Goal: Connect with others: Connect with others

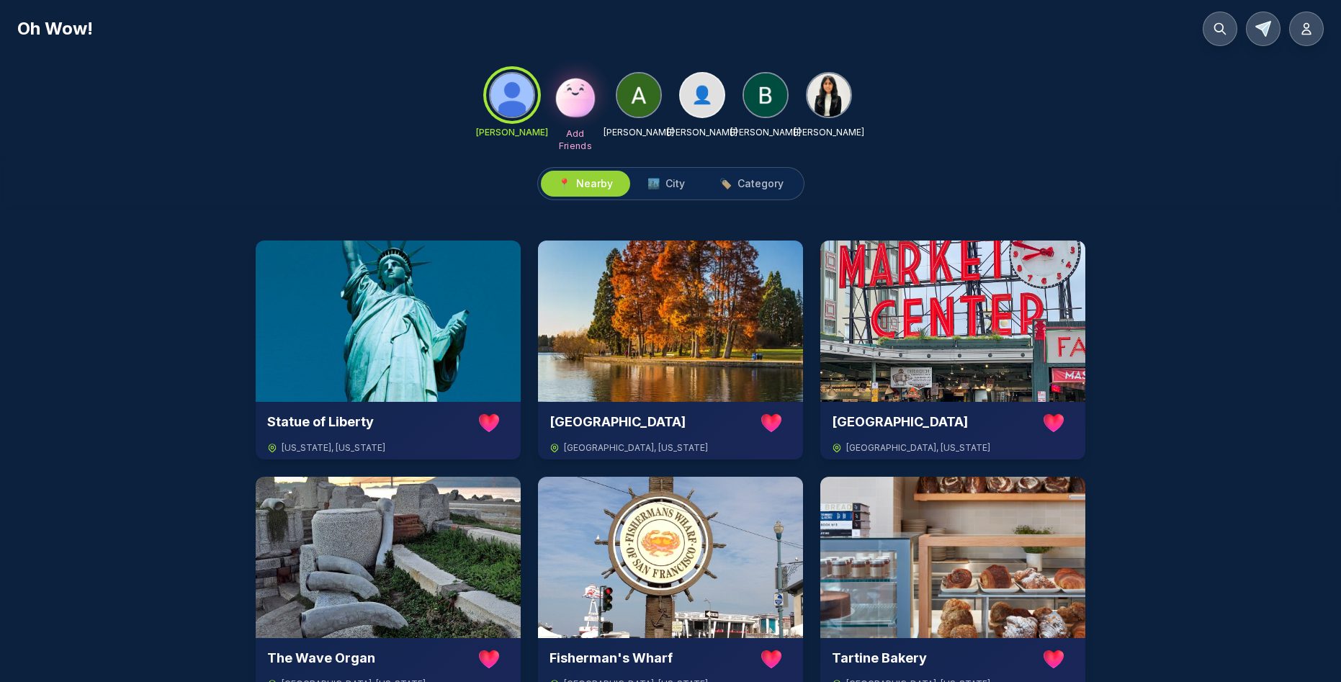
click at [578, 99] on img at bounding box center [575, 94] width 48 height 48
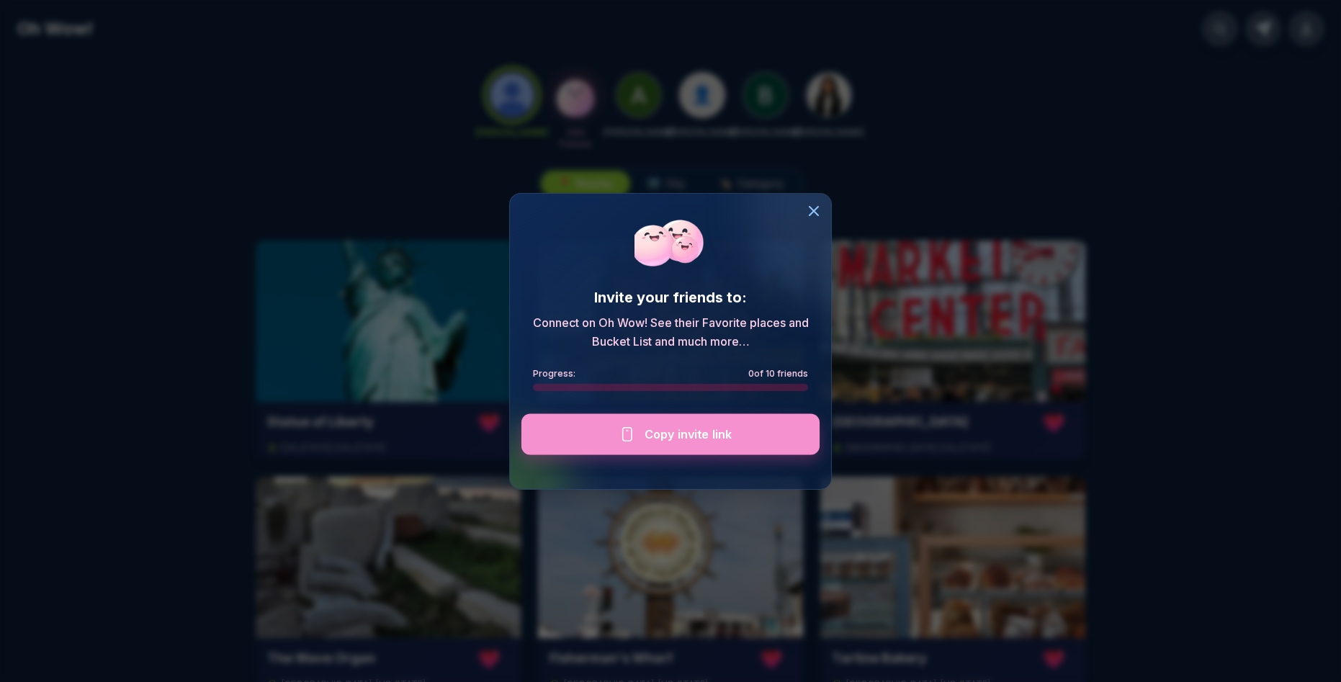
click at [693, 435] on div at bounding box center [671, 433] width 298 height 41
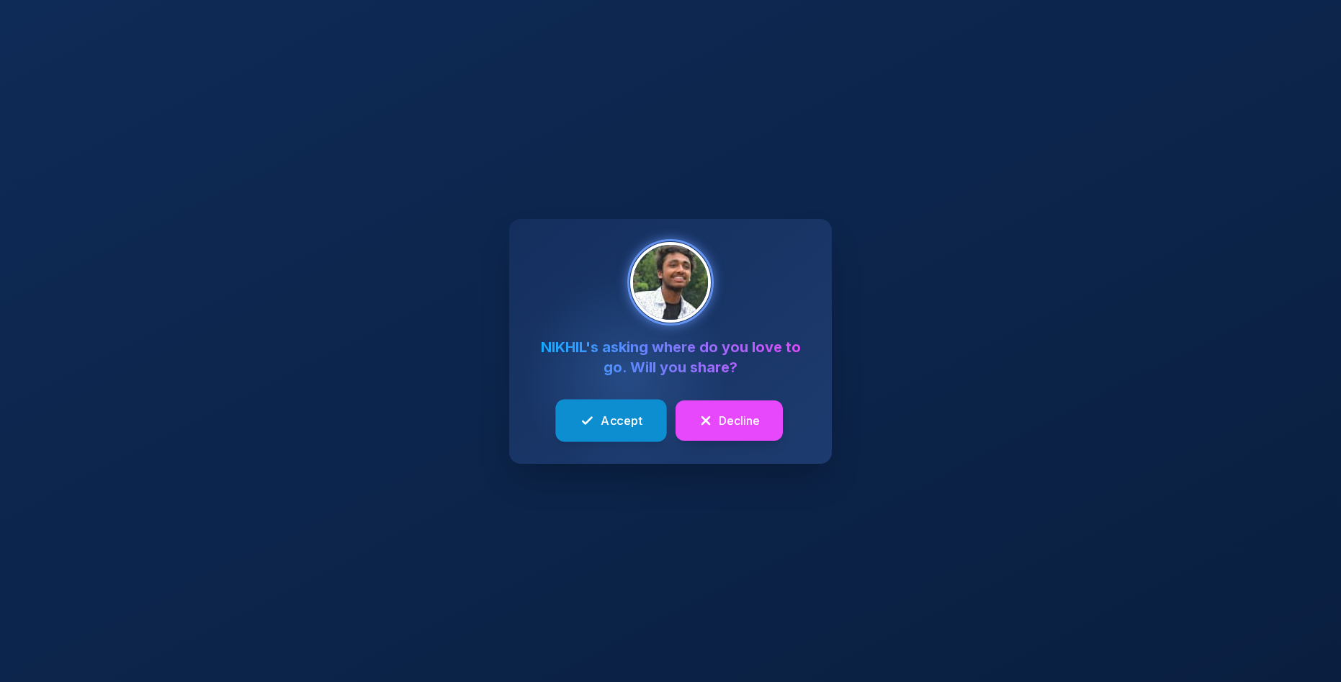
click at [619, 421] on span "Accept" at bounding box center [622, 420] width 42 height 18
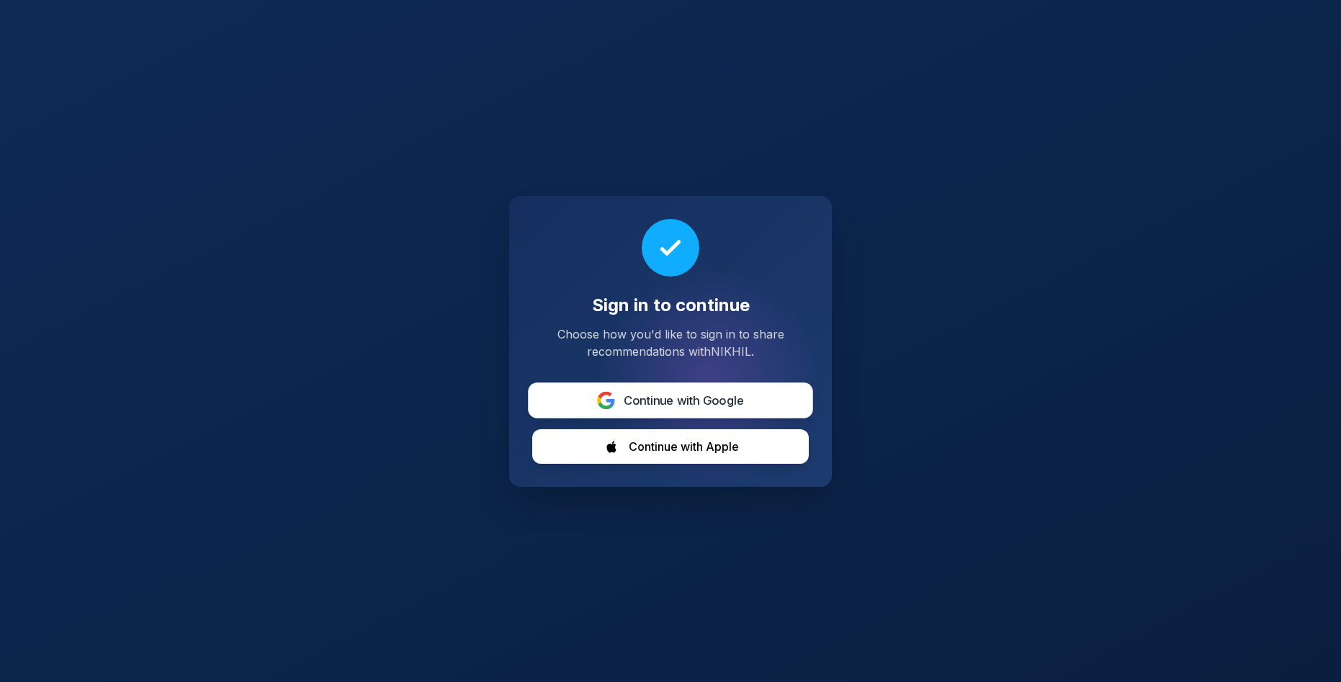
click at [668, 397] on span "Continue with Google" at bounding box center [684, 400] width 121 height 18
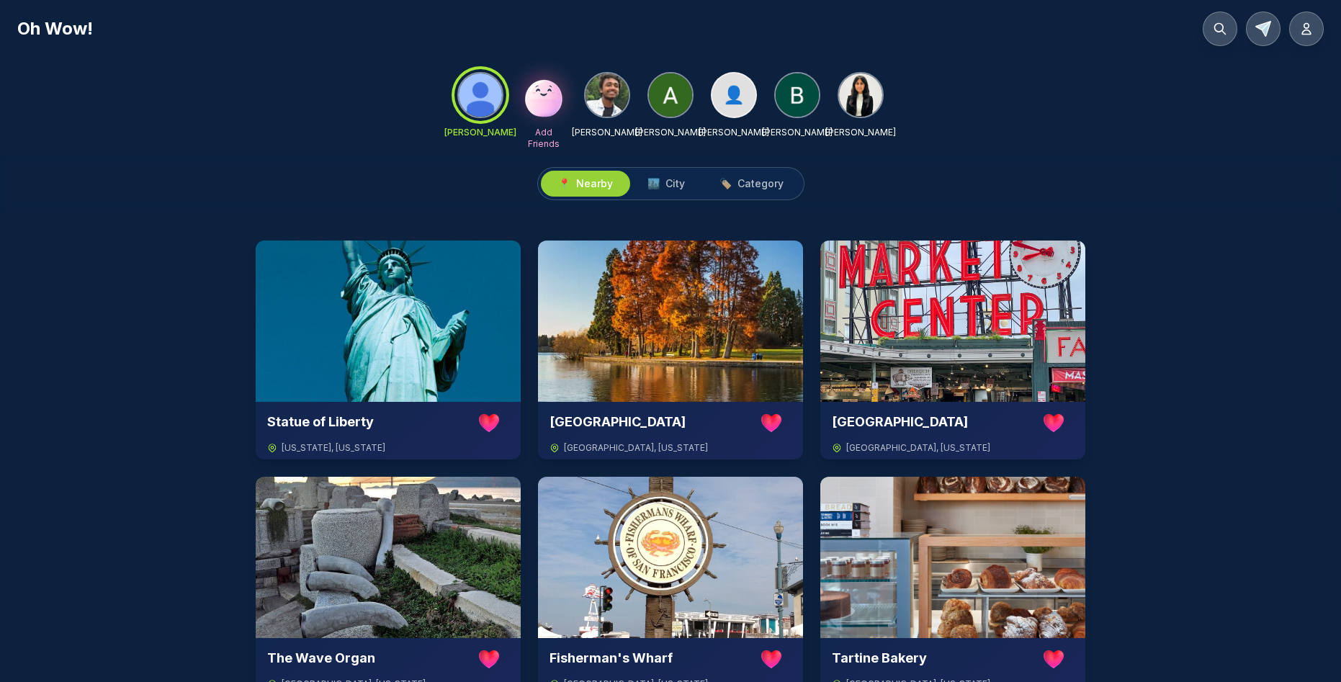
click at [612, 94] on img at bounding box center [607, 94] width 43 height 43
click at [543, 95] on img at bounding box center [544, 95] width 46 height 46
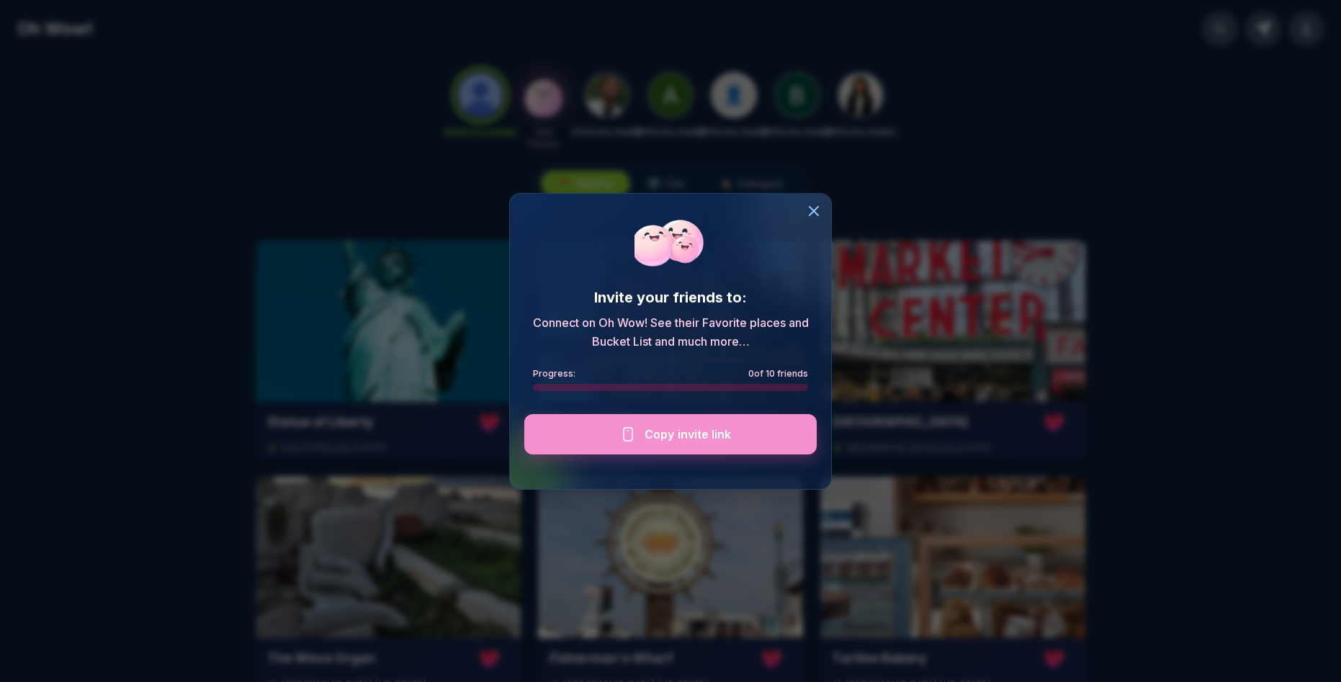
click at [674, 421] on div at bounding box center [670, 433] width 292 height 40
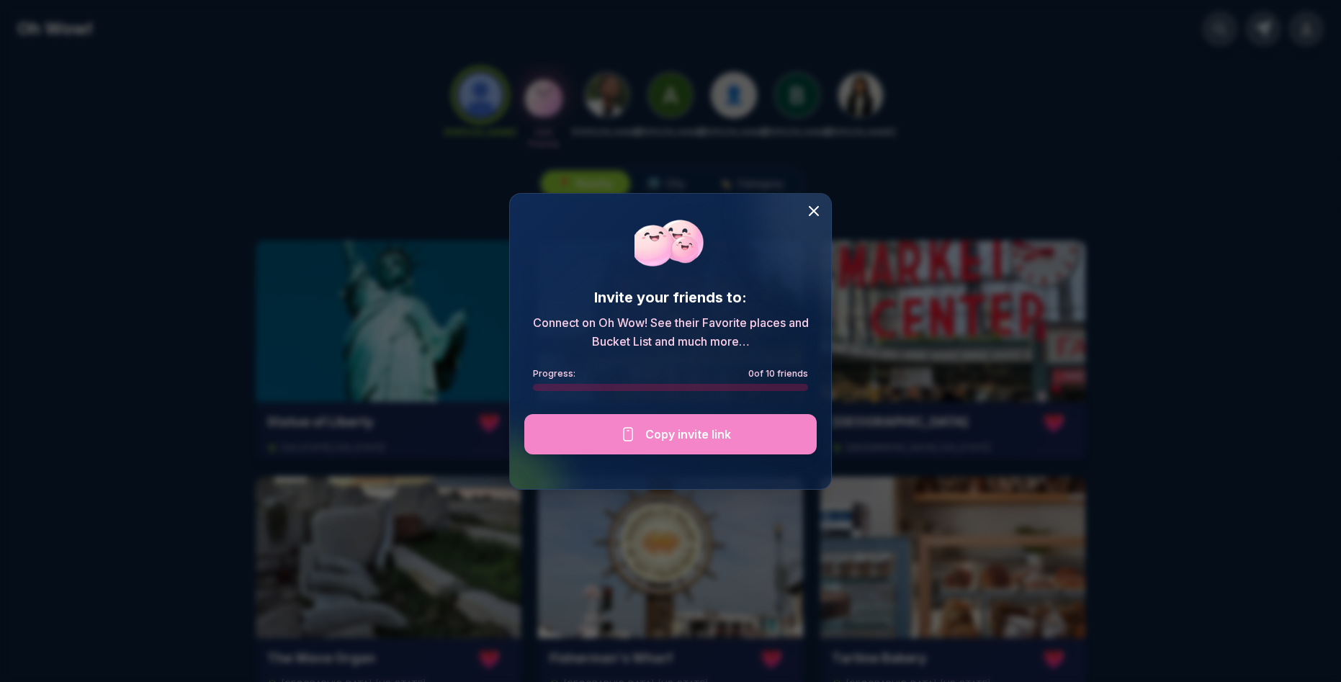
click at [816, 213] on icon at bounding box center [814, 211] width 9 height 9
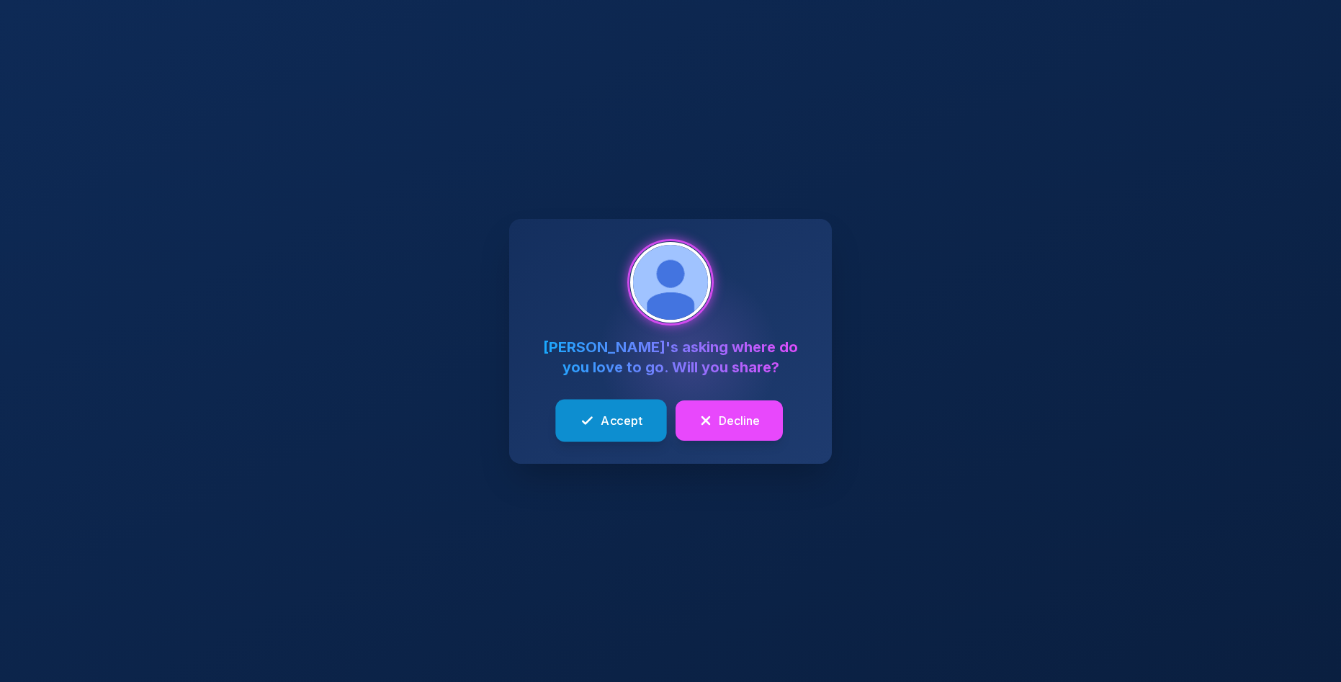
click at [619, 419] on span "Accept" at bounding box center [622, 420] width 42 height 18
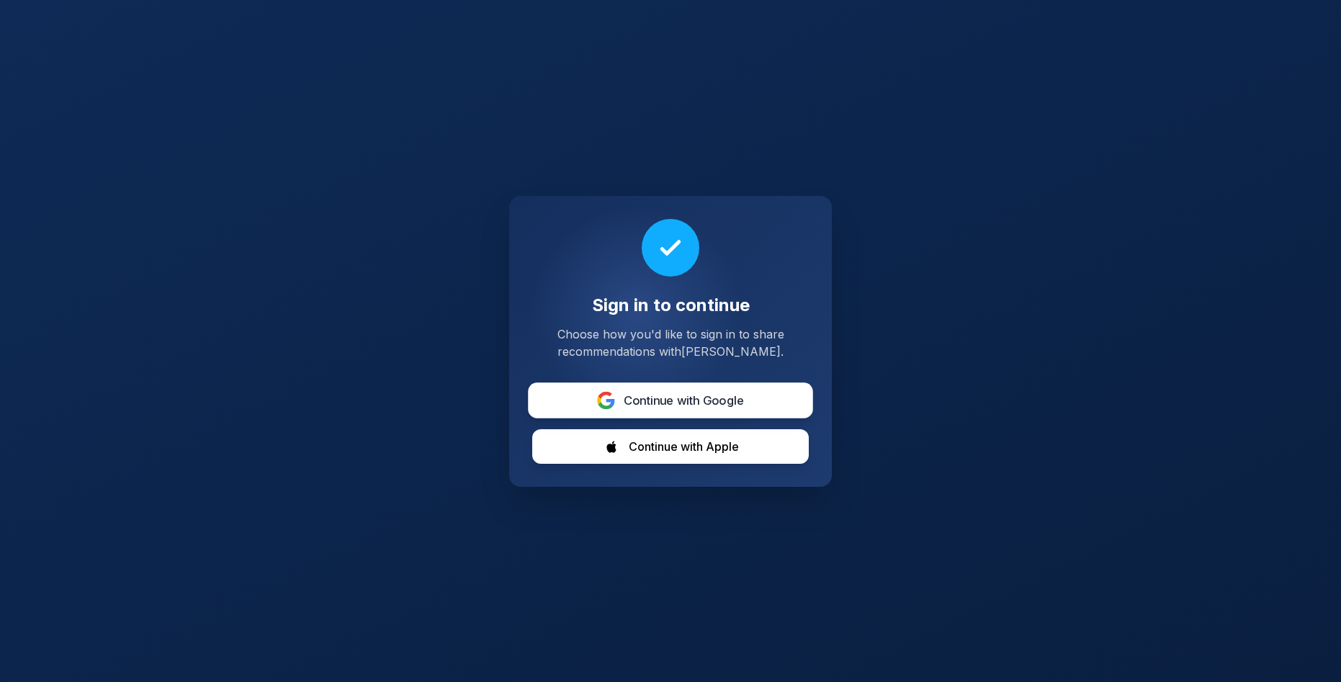
click at [666, 395] on span "Continue with Google" at bounding box center [684, 400] width 121 height 18
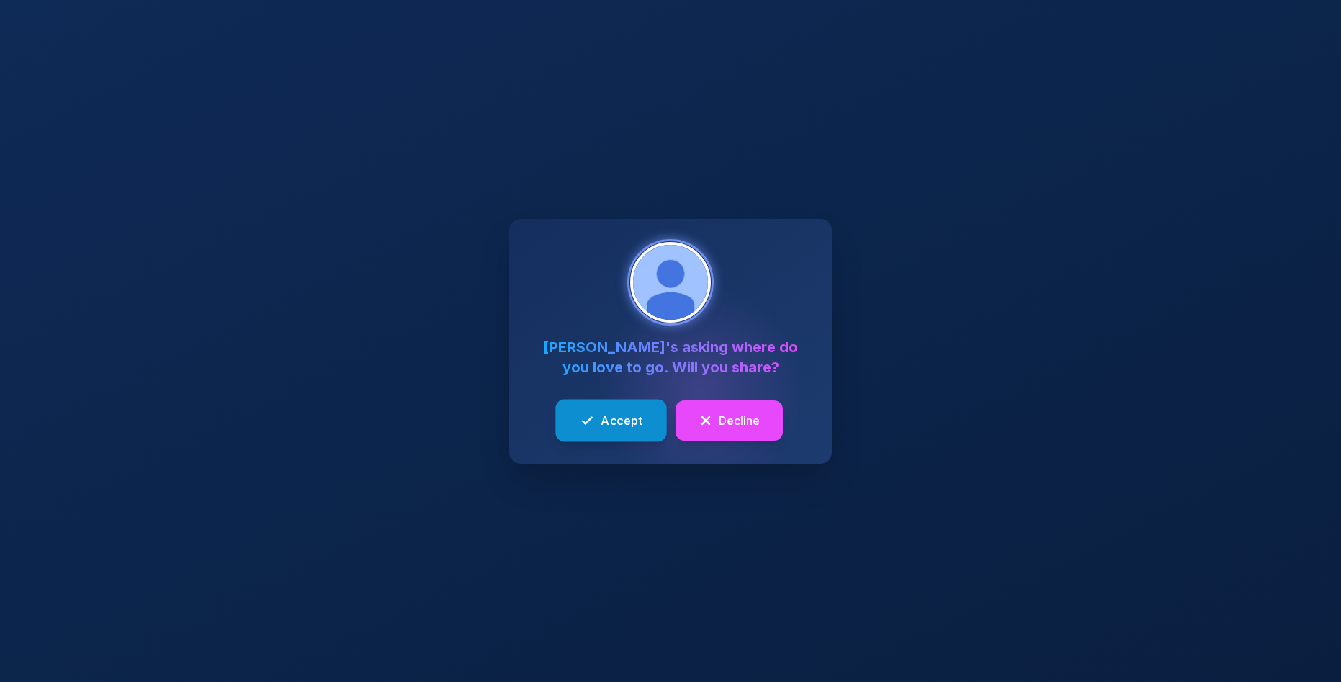
click at [618, 426] on span "Accept" at bounding box center [622, 420] width 42 height 18
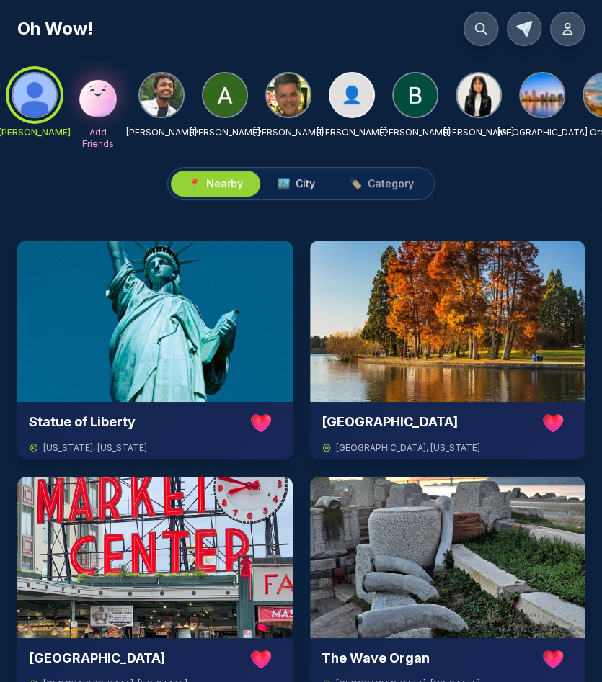
click at [292, 184] on span "🏙️ City" at bounding box center [295, 183] width 37 height 14
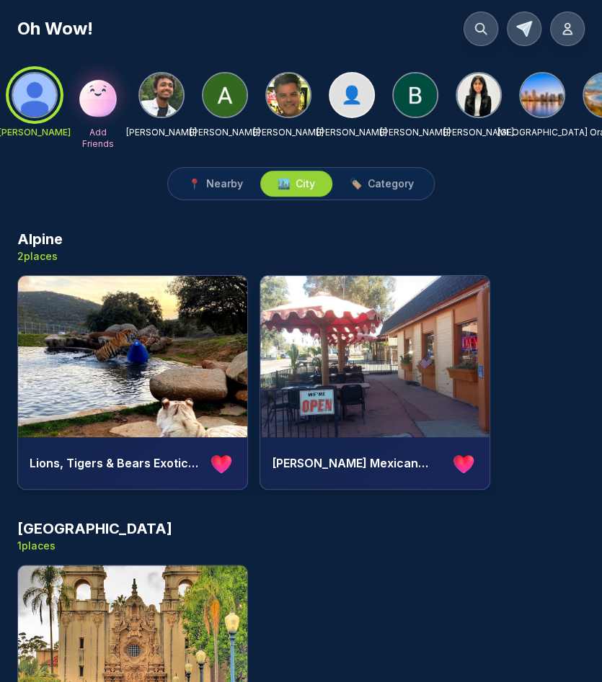
click at [288, 90] on img at bounding box center [288, 94] width 43 height 43
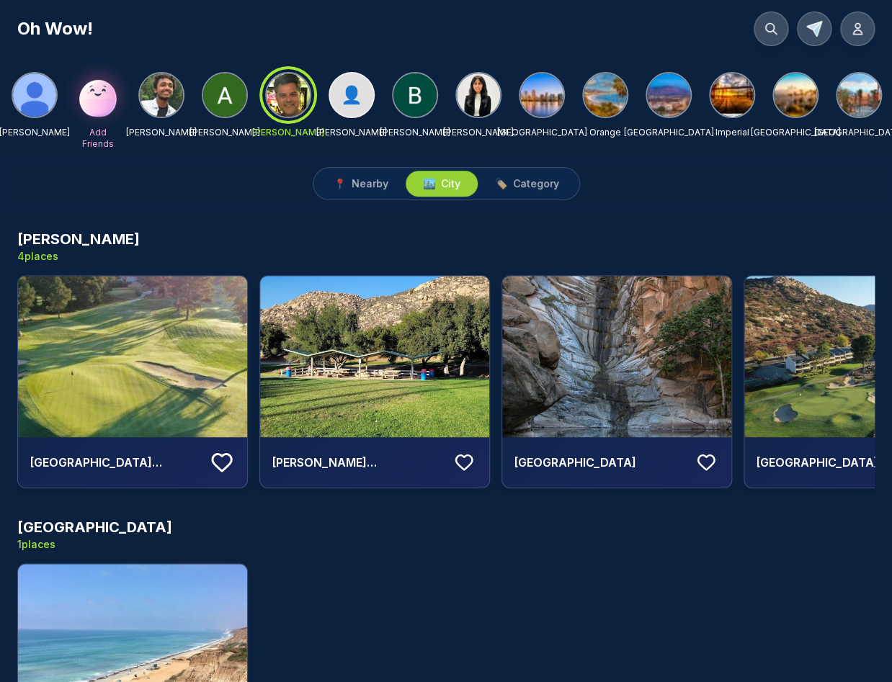
click at [218, 465] on icon at bounding box center [221, 462] width 25 height 25
click at [770, 30] on icon at bounding box center [771, 29] width 14 height 14
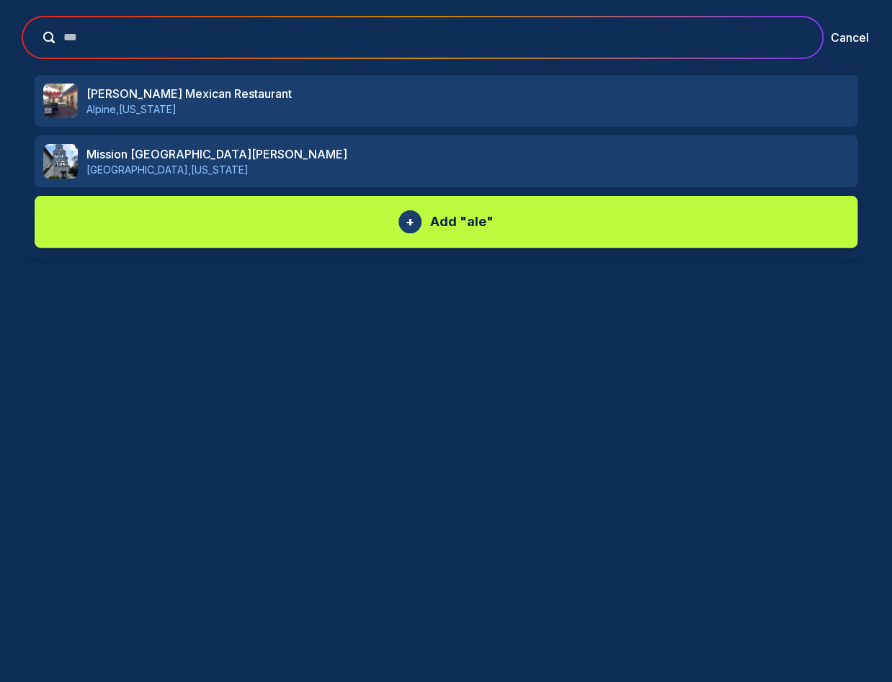
type input "****"
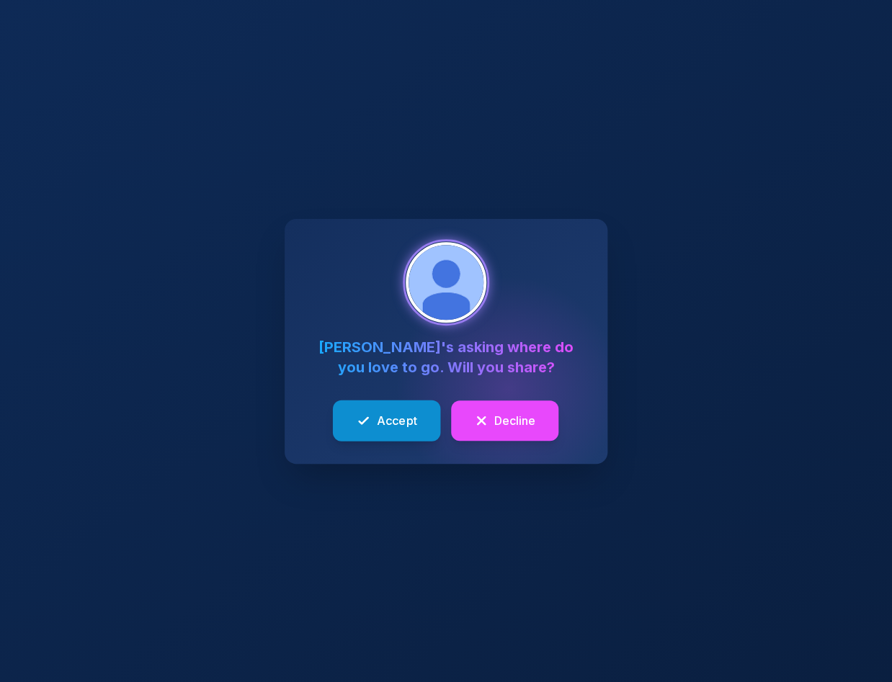
click at [389, 420] on span "Accept" at bounding box center [397, 419] width 40 height 17
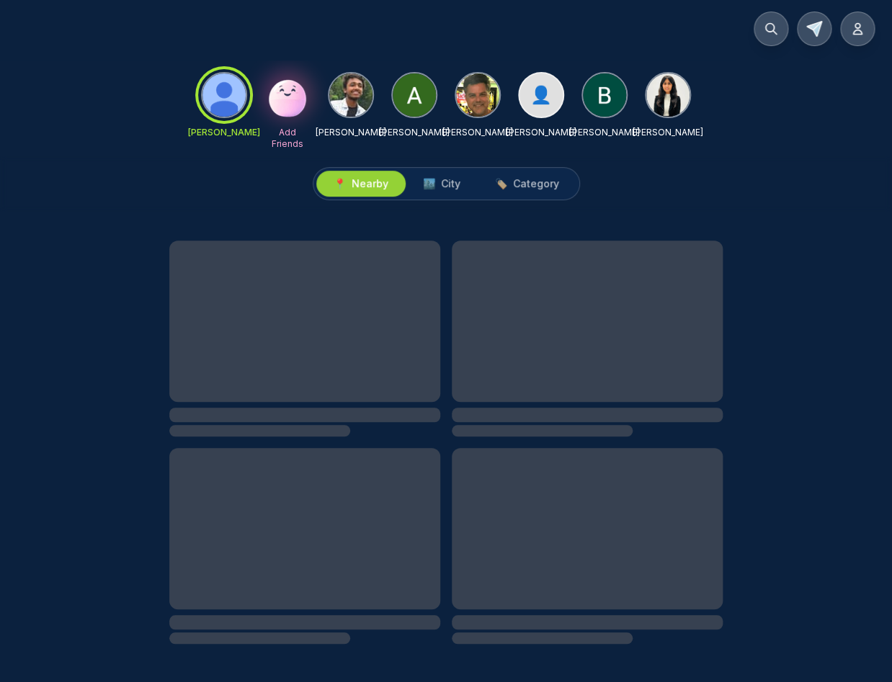
click at [471, 92] on img at bounding box center [477, 94] width 43 height 43
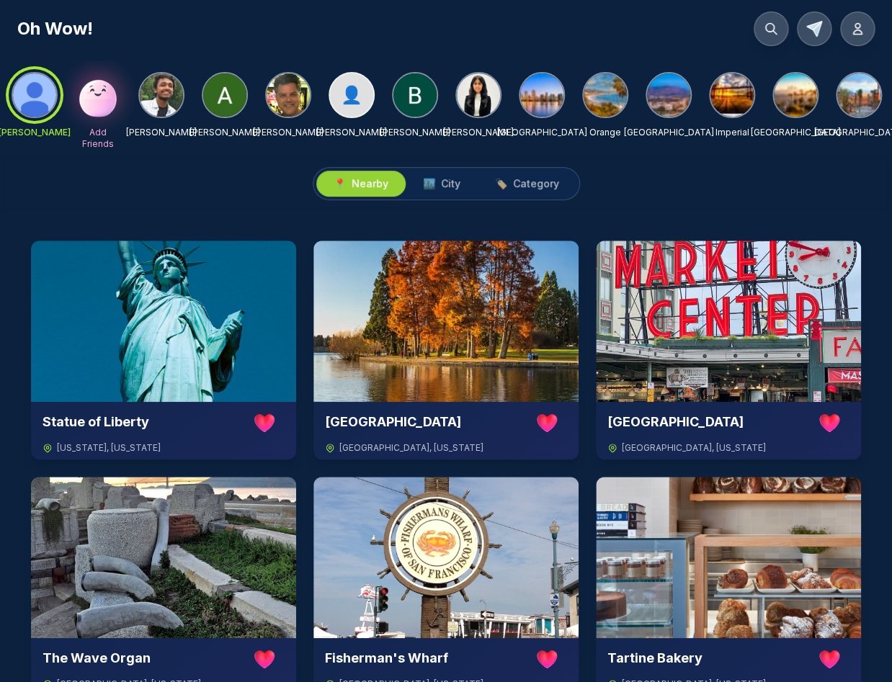
click at [288, 101] on img at bounding box center [288, 94] width 43 height 43
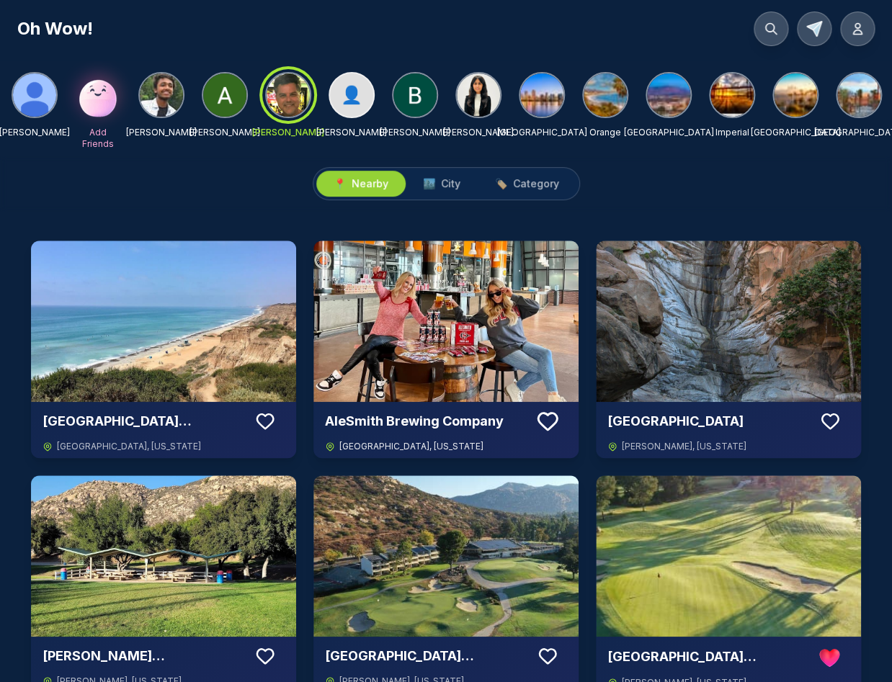
click at [548, 416] on icon at bounding box center [547, 421] width 25 height 25
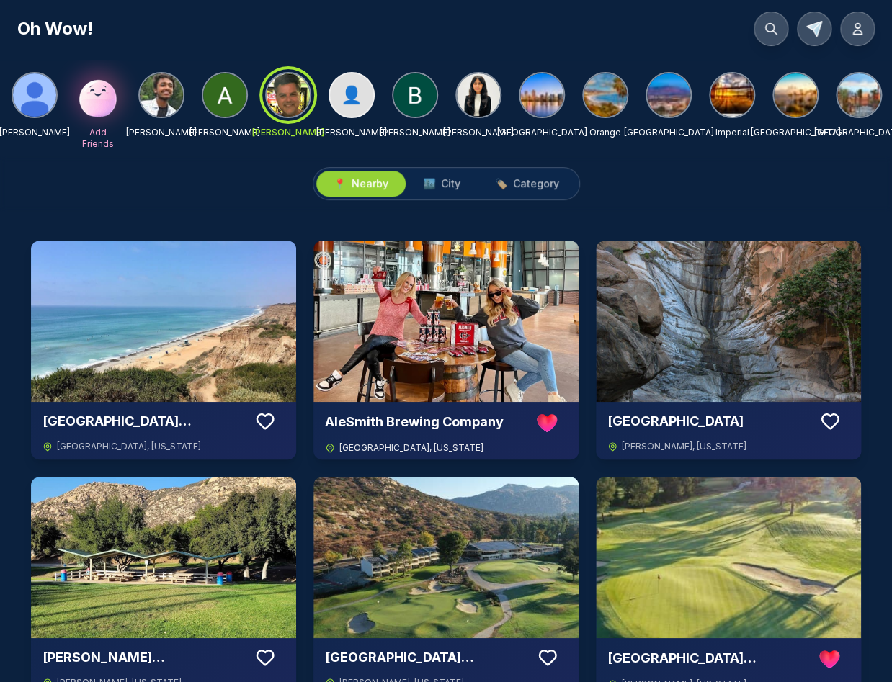
click at [456, 304] on img at bounding box center [445, 321] width 265 height 161
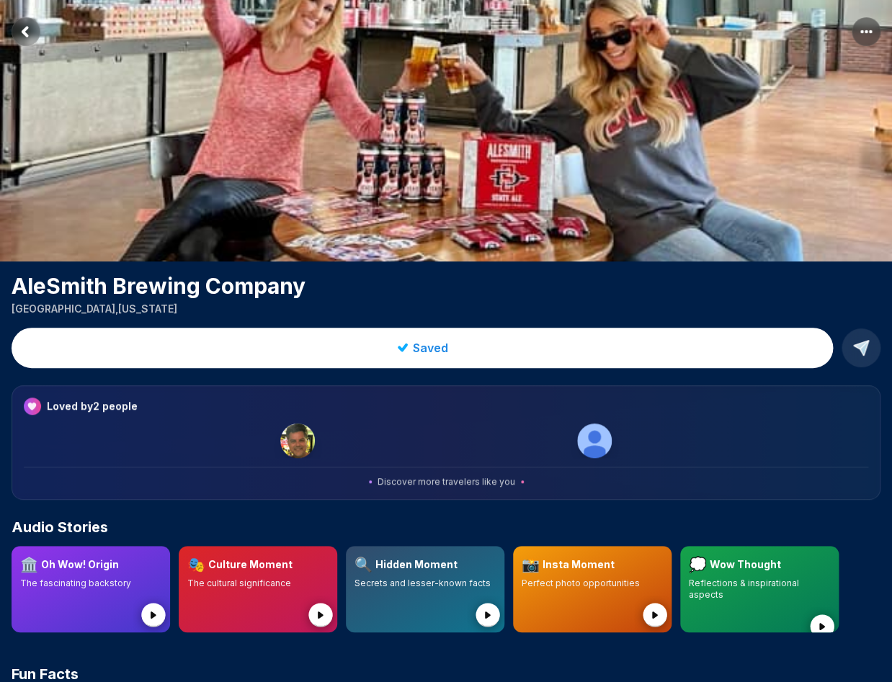
click at [28, 32] on rect "Return to previous page" at bounding box center [26, 31] width 29 height 29
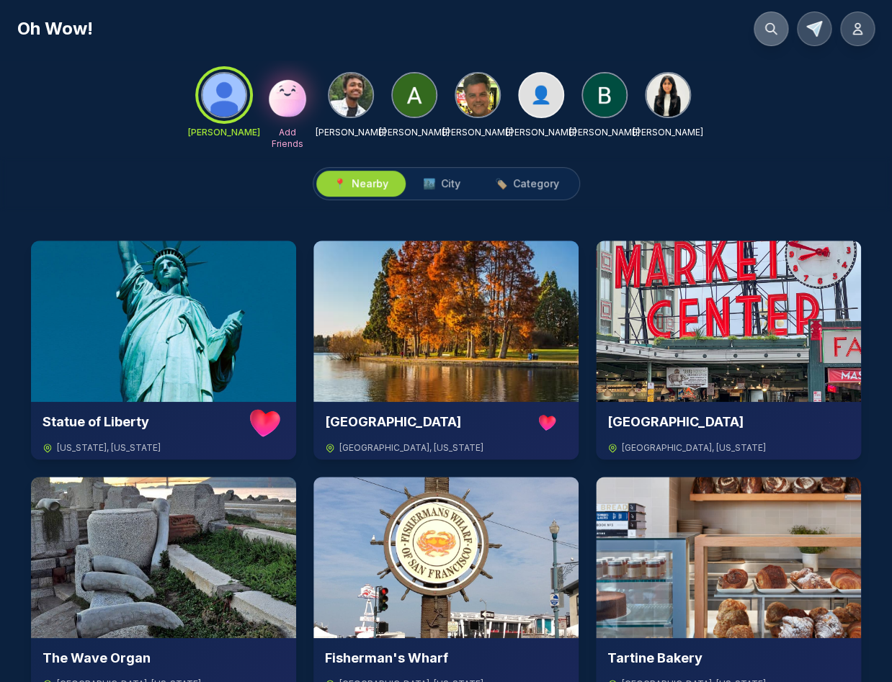
click at [762, 28] on button at bounding box center [771, 29] width 35 height 35
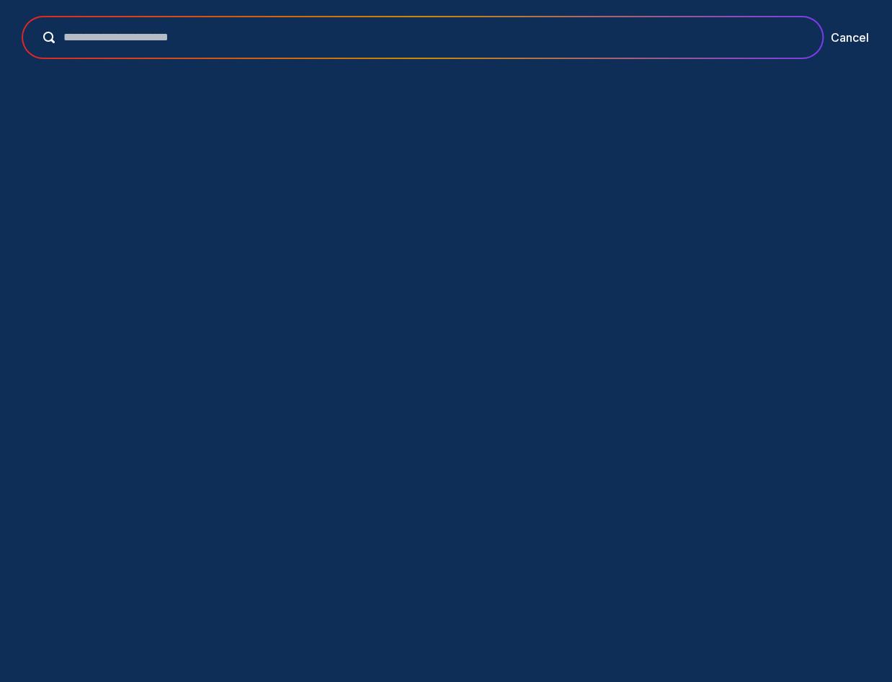
click at [345, 40] on input "text" at bounding box center [433, 37] width 756 height 17
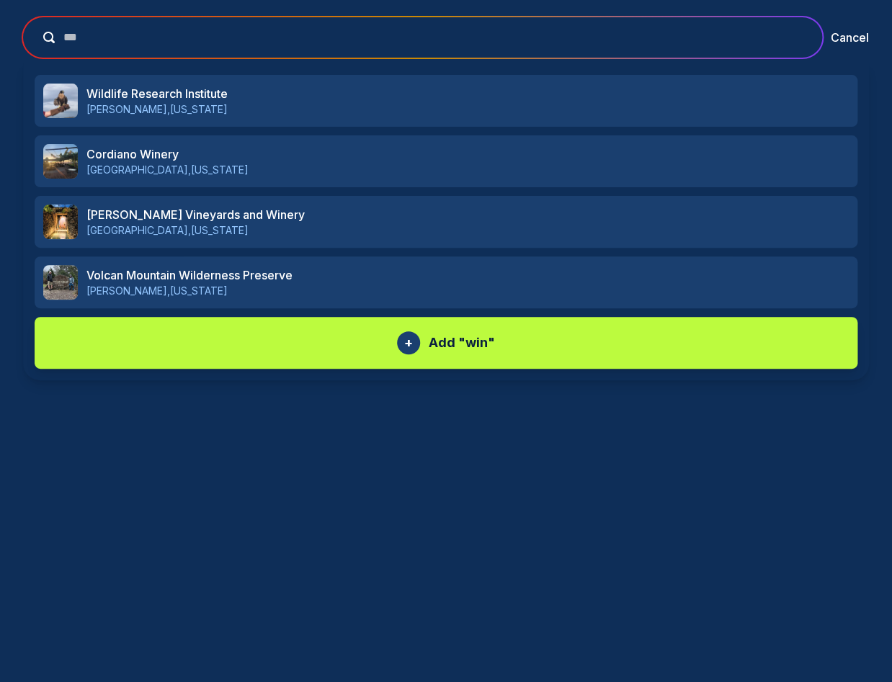
type input "****"
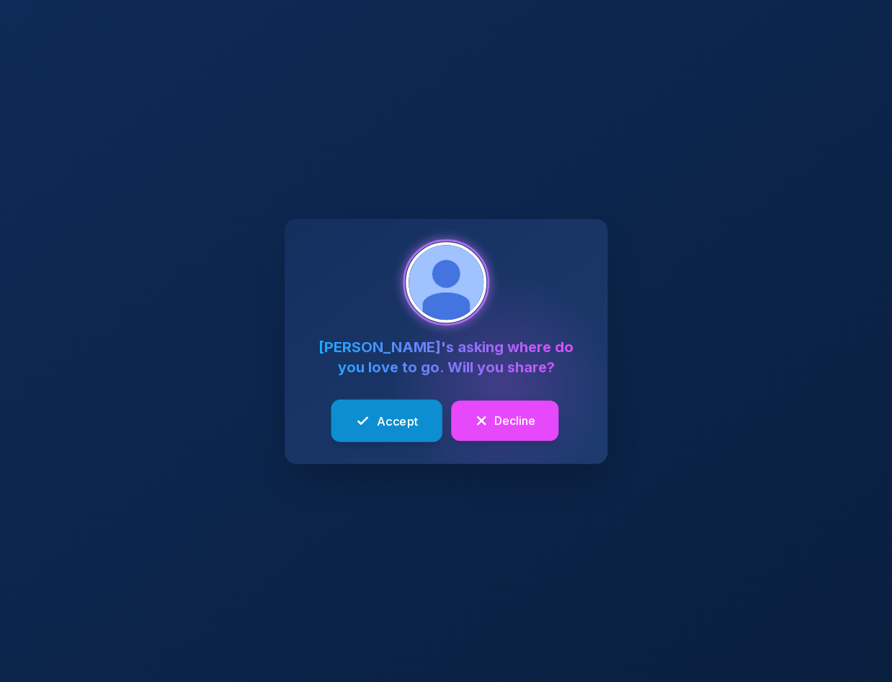
click at [398, 421] on span "Accept" at bounding box center [397, 420] width 42 height 18
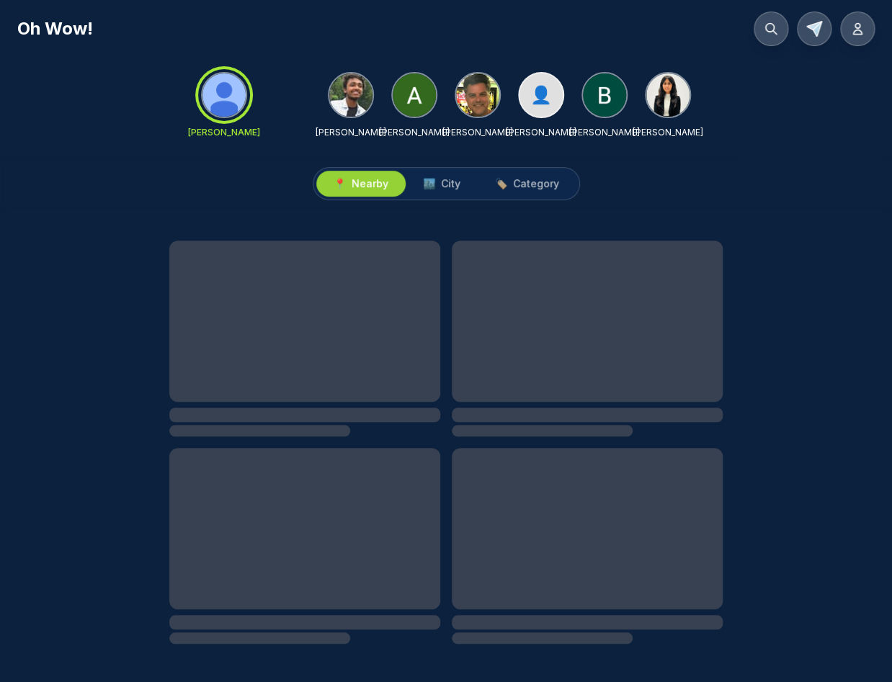
click at [471, 94] on img at bounding box center [477, 94] width 43 height 43
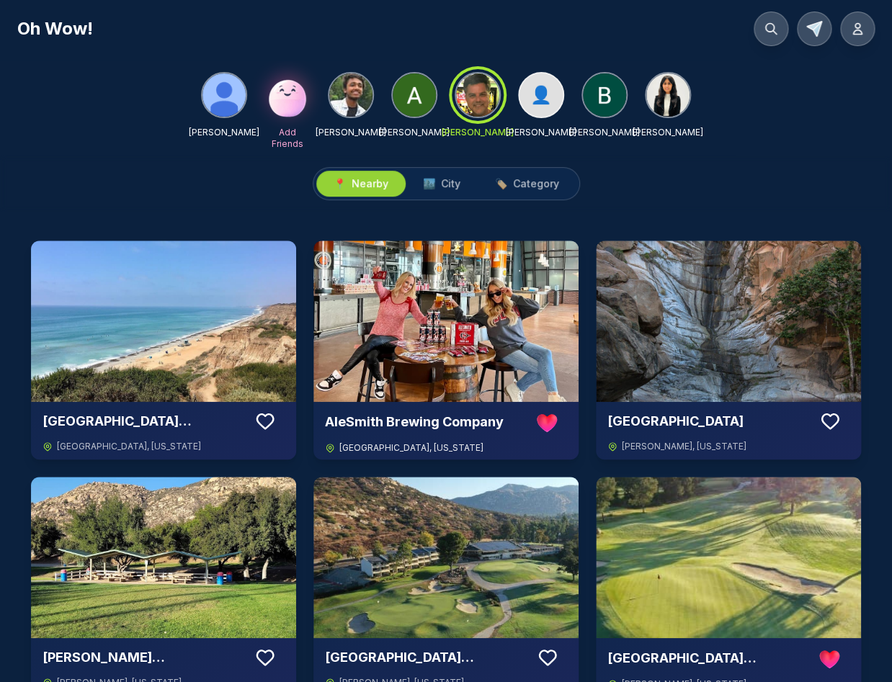
click at [463, 357] on img at bounding box center [445, 321] width 265 height 161
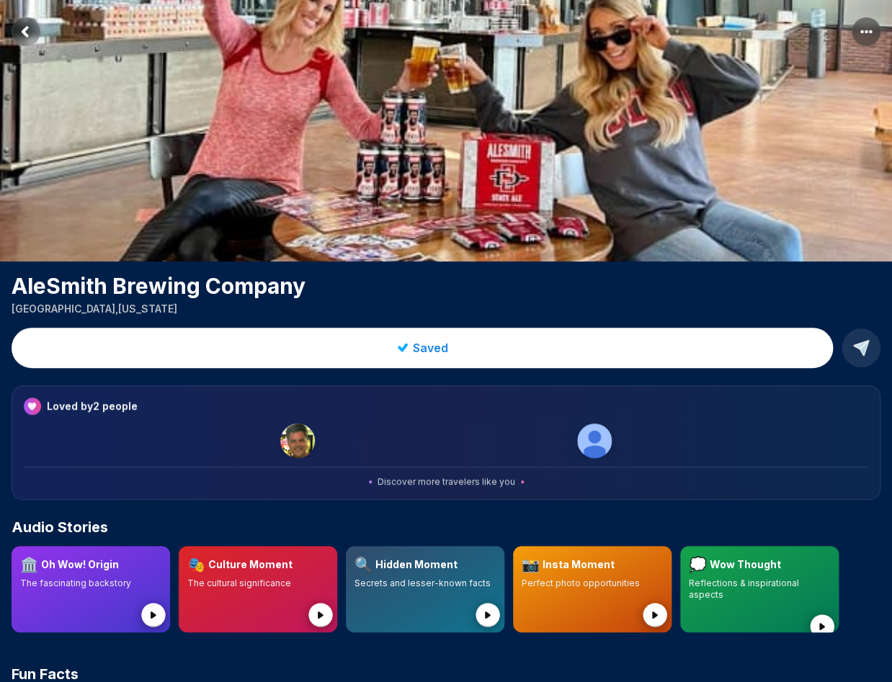
click at [23, 31] on icon "Return to previous page" at bounding box center [25, 31] width 4 height 8
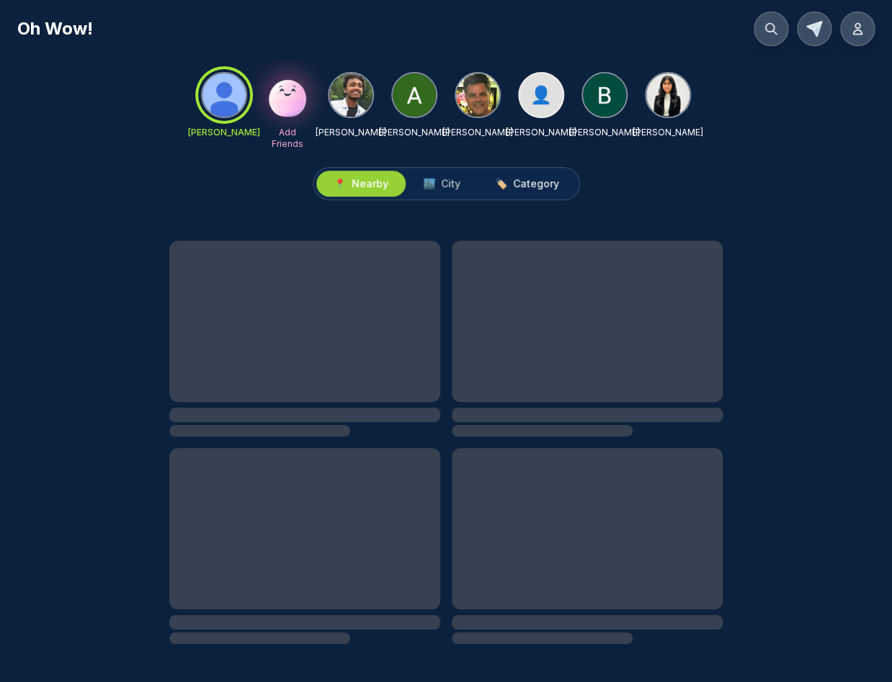
click at [529, 184] on span "Category" at bounding box center [536, 183] width 46 height 14
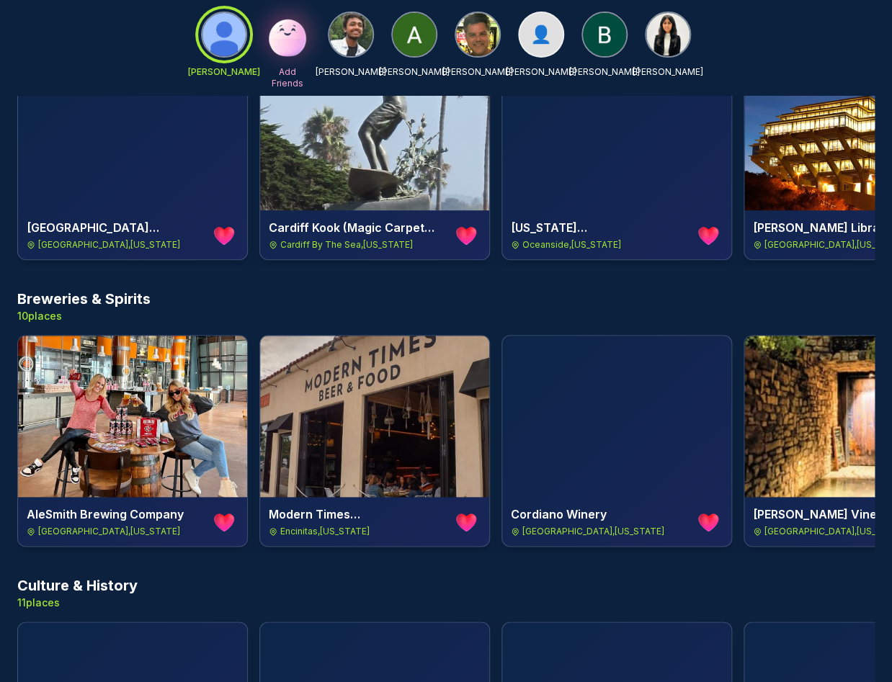
scroll to position [213, 0]
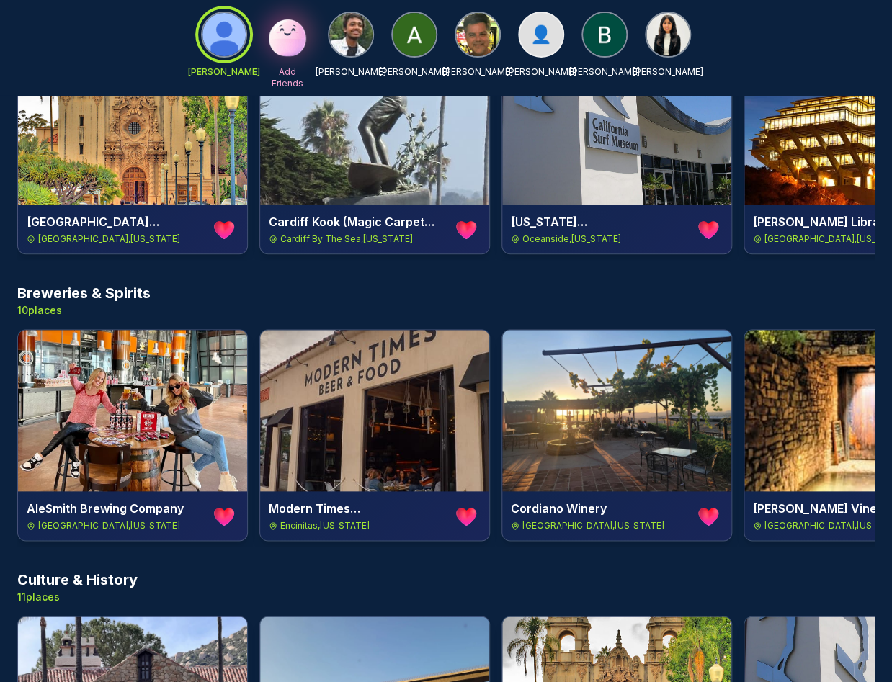
click at [110, 292] on h3 "Breweries & Spirits" at bounding box center [83, 293] width 133 height 20
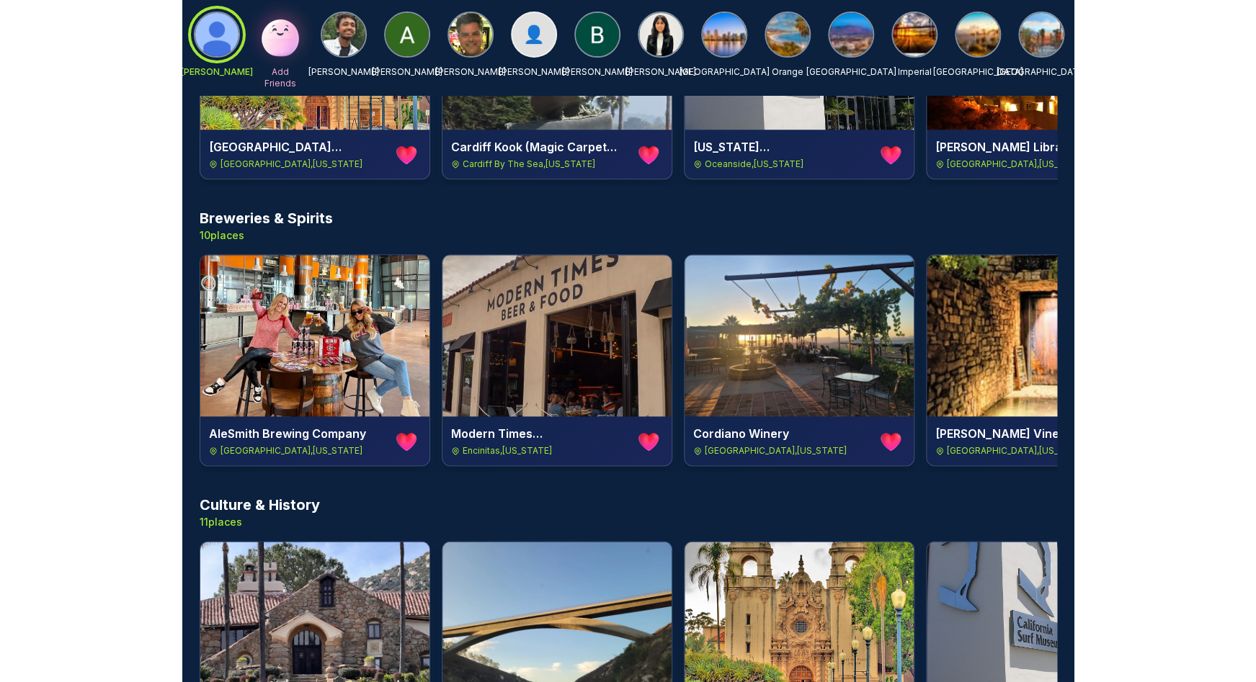
scroll to position [0, 0]
